Goal: Transaction & Acquisition: Subscribe to service/newsletter

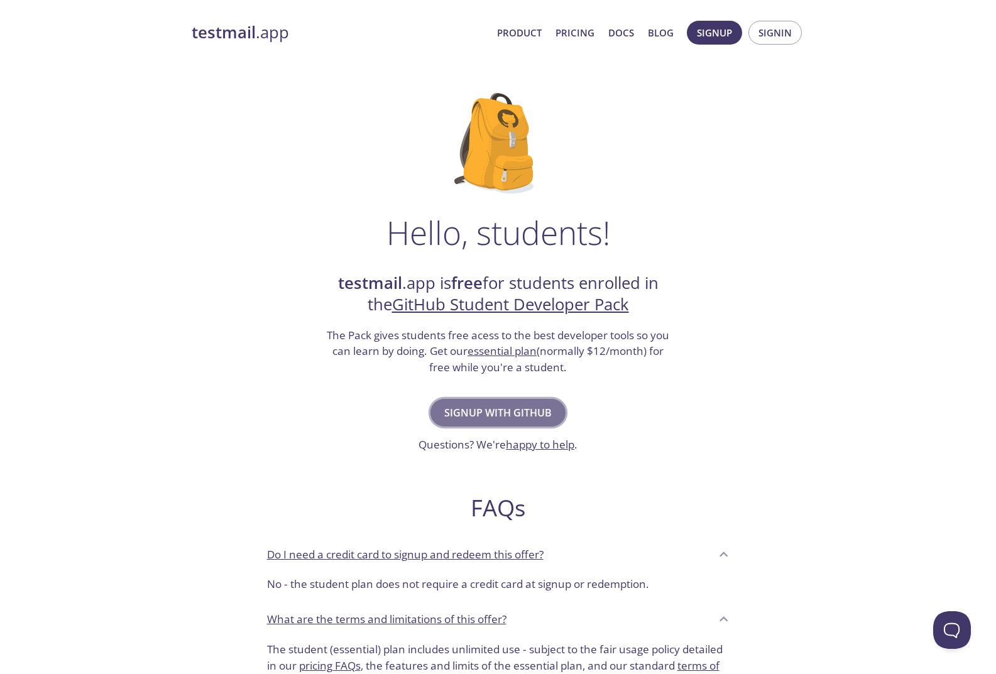
click at [495, 412] on span "Signup with GitHub" at bounding box center [497, 413] width 107 height 18
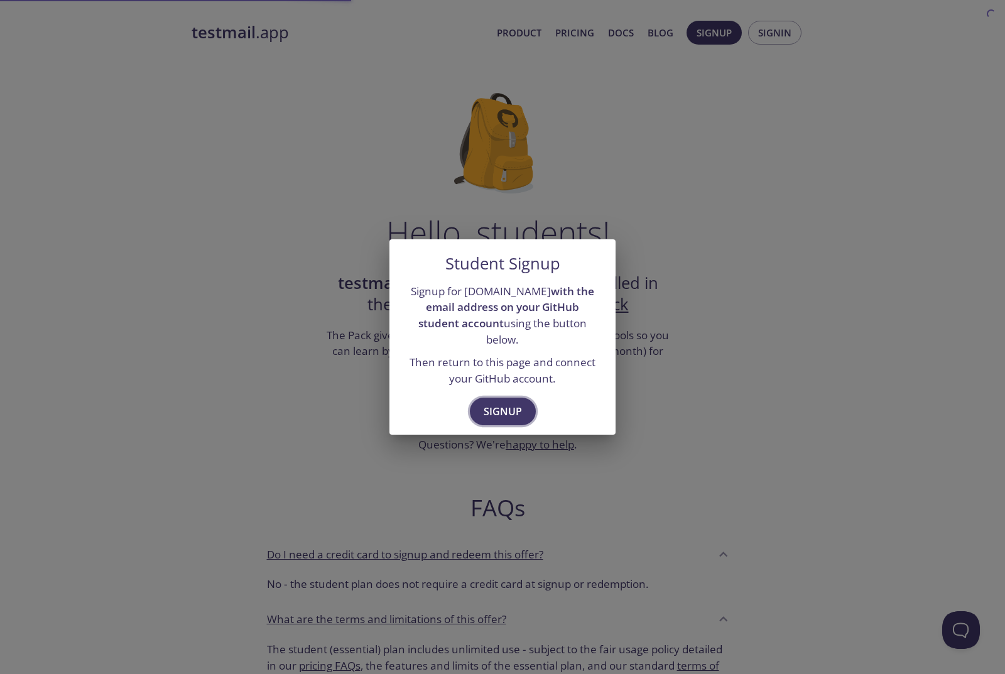
click at [495, 409] on span "Signup" at bounding box center [503, 412] width 38 height 18
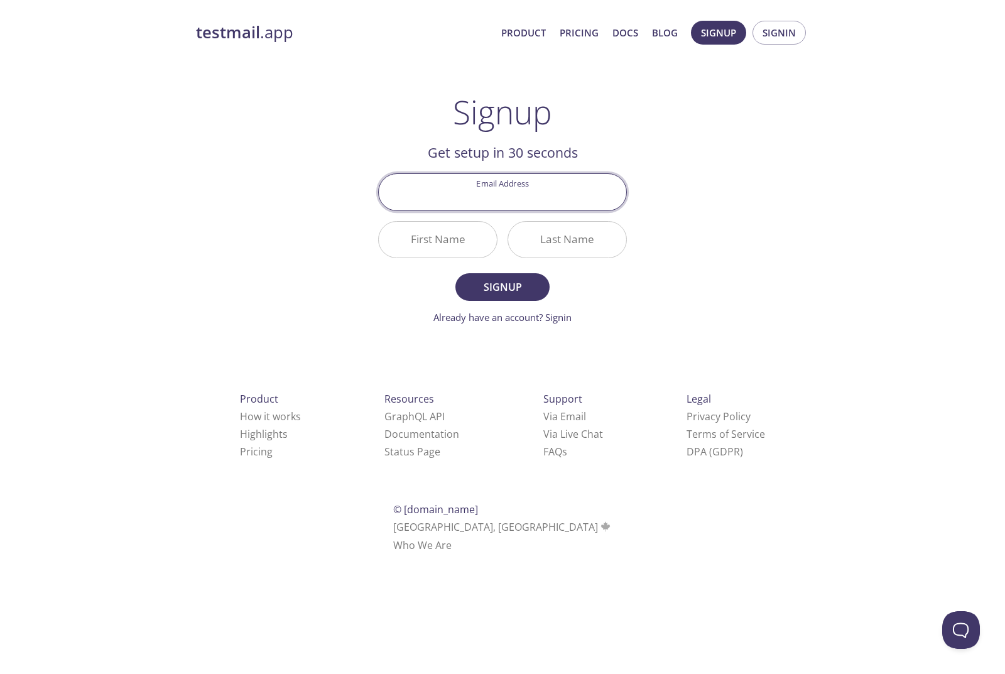
click at [505, 190] on input "Email Address" at bounding box center [503, 192] width 248 height 36
type input "[EMAIL_ADDRESS][DOMAIN_NAME]"
click at [468, 239] on input "First Name" at bounding box center [438, 240] width 118 height 36
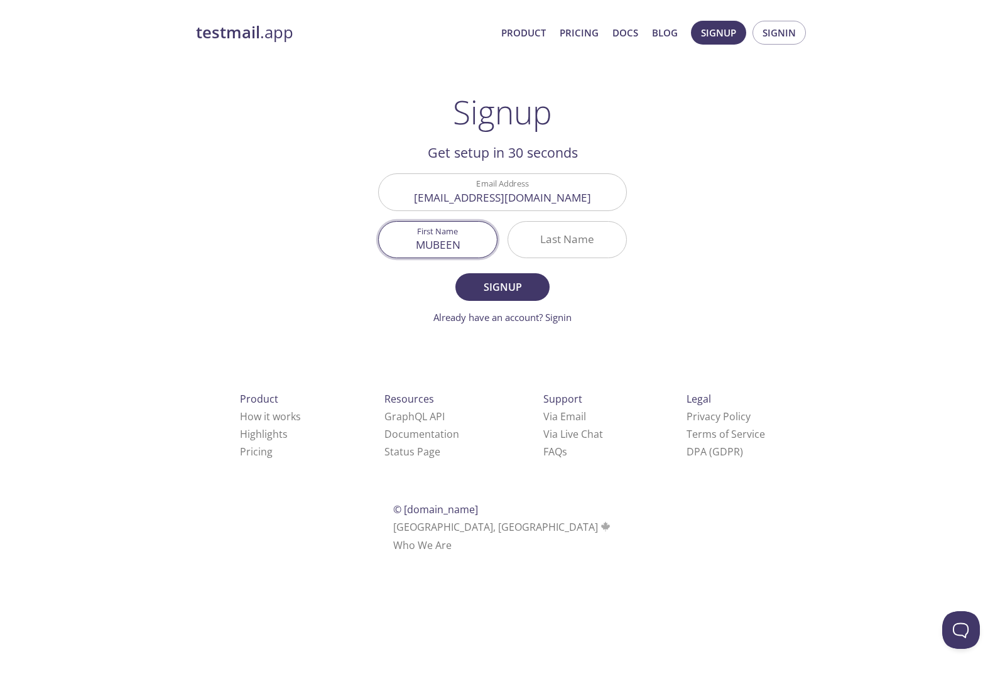
type input "MUBEEN"
click at [539, 254] on input "Last Name" at bounding box center [567, 240] width 118 height 36
type input "AWAN"
click at [528, 281] on span "Signup" at bounding box center [502, 287] width 67 height 18
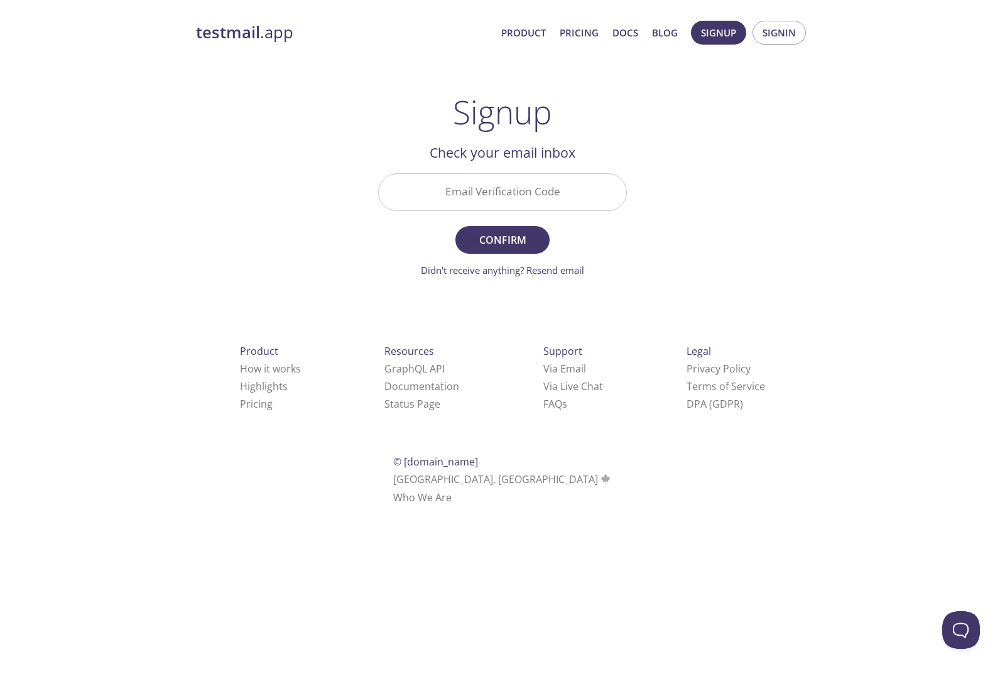
click at [502, 197] on input "Email Verification Code" at bounding box center [503, 192] width 248 height 36
paste input "BKCH29P"
type input "BKCH29P"
click at [507, 235] on span "Confirm" at bounding box center [502, 240] width 67 height 18
